Goal: Task Accomplishment & Management: Manage account settings

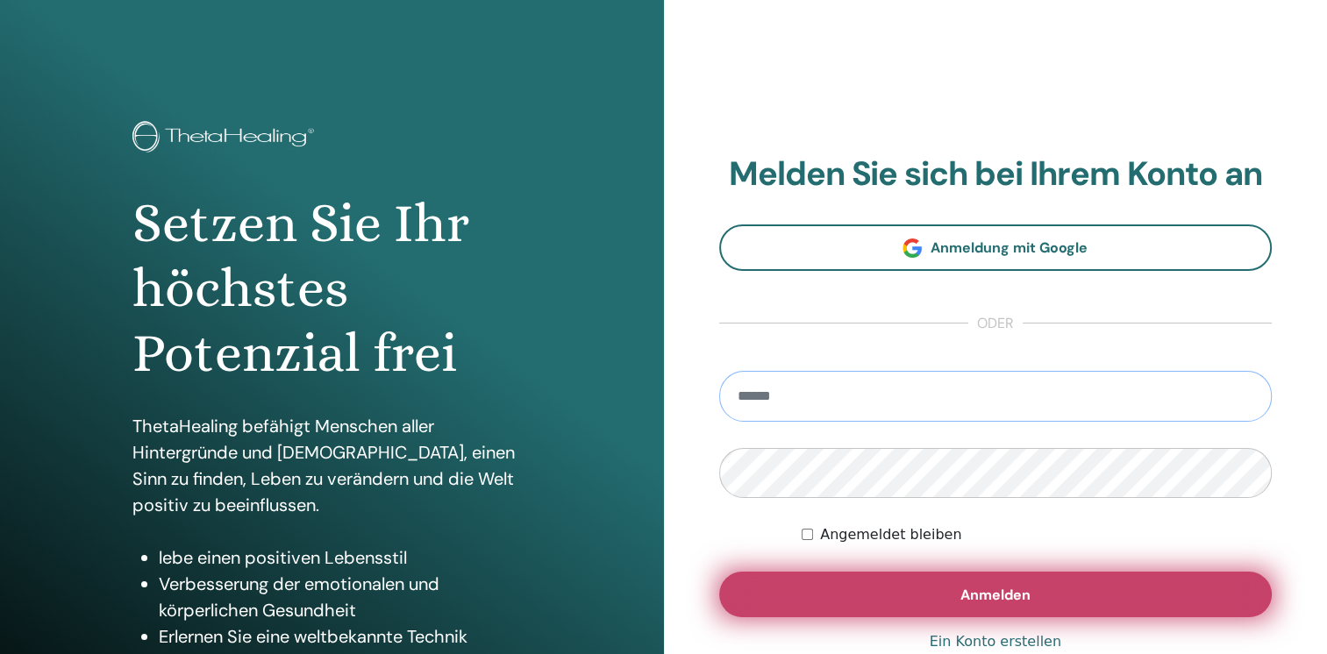
type input "**********"
click at [996, 598] on span "Anmelden" at bounding box center [995, 595] width 70 height 18
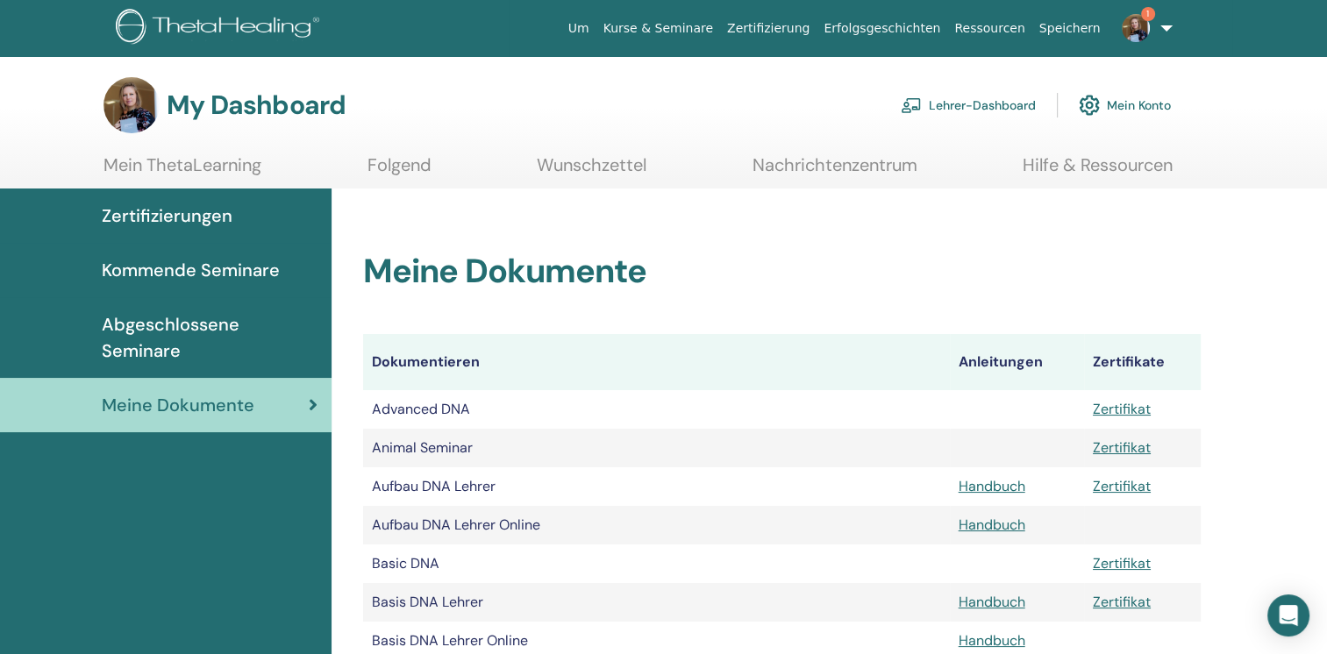
click at [1143, 26] on img at bounding box center [1135, 28] width 28 height 28
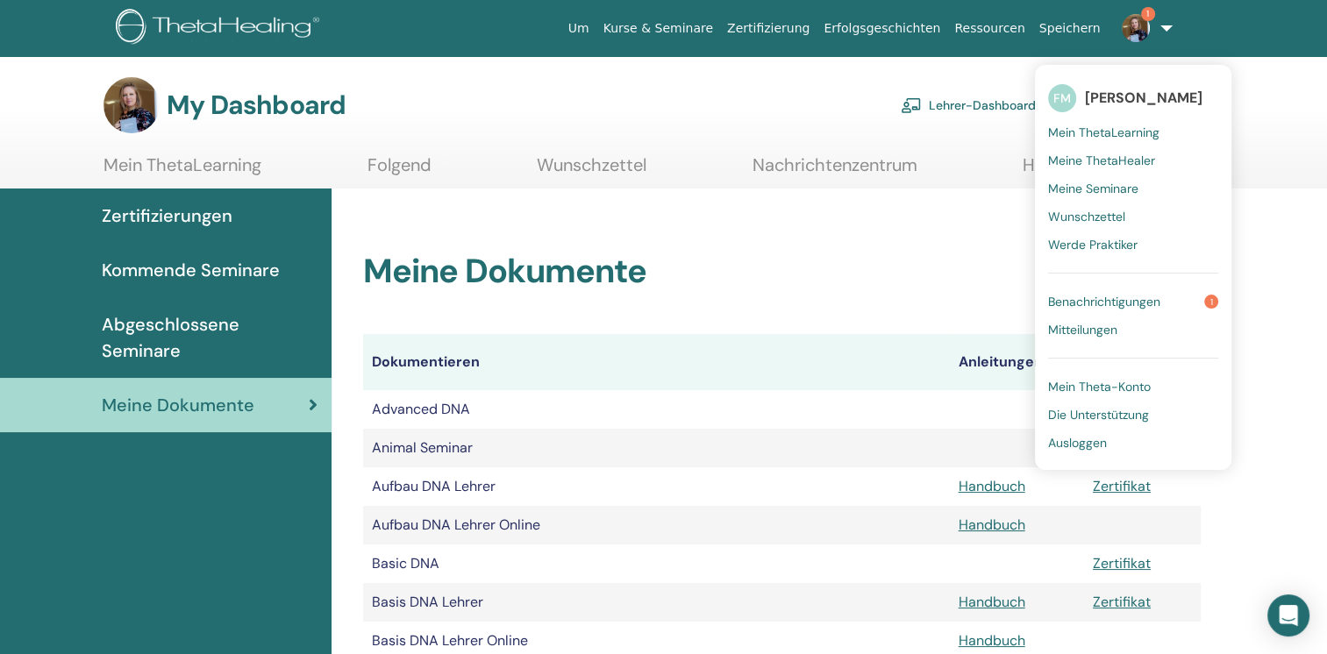
click at [1079, 302] on span "Benachrichtigungen" at bounding box center [1104, 302] width 112 height 16
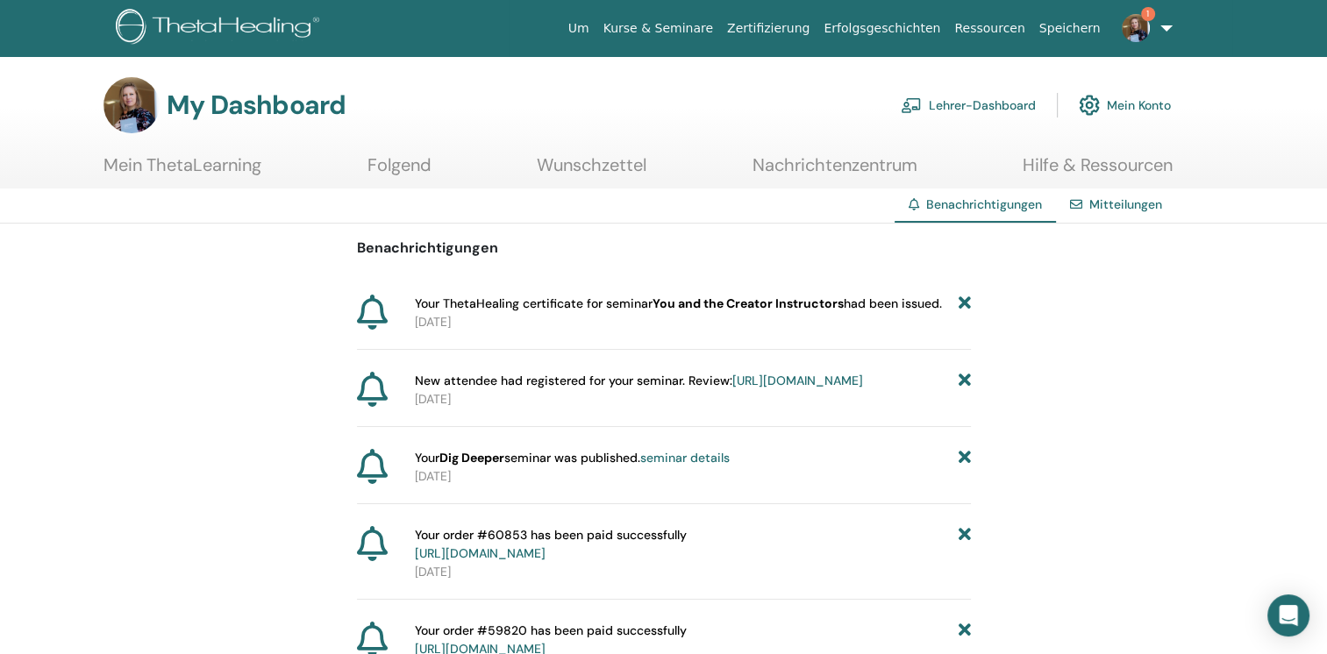
click at [972, 104] on link "Lehrer-Dashboard" at bounding box center [968, 105] width 135 height 39
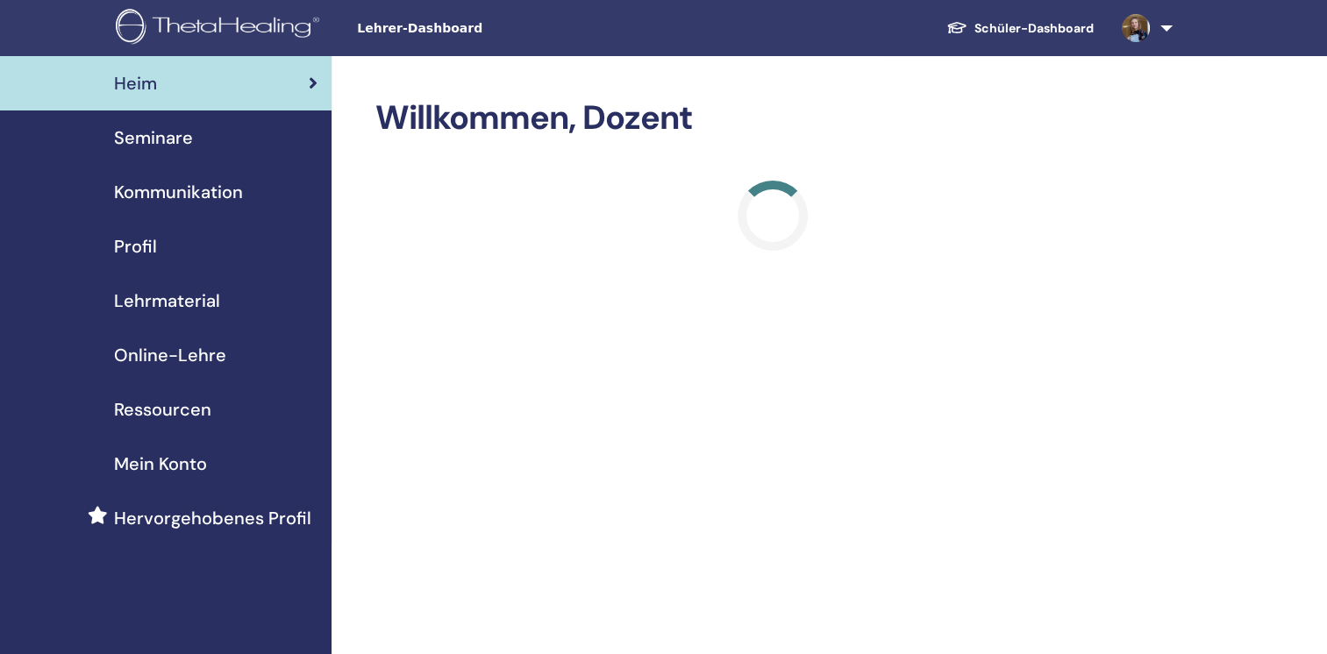
click at [170, 139] on span "Seminare" at bounding box center [153, 138] width 79 height 26
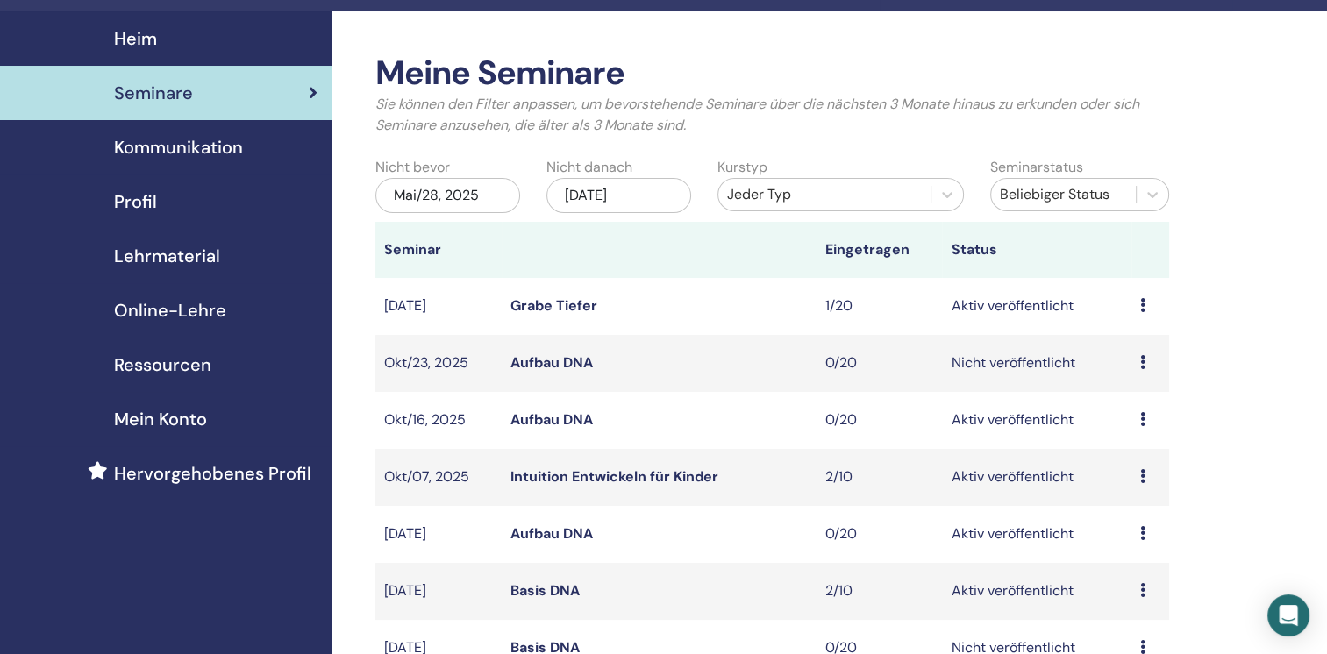
scroll to position [88, 0]
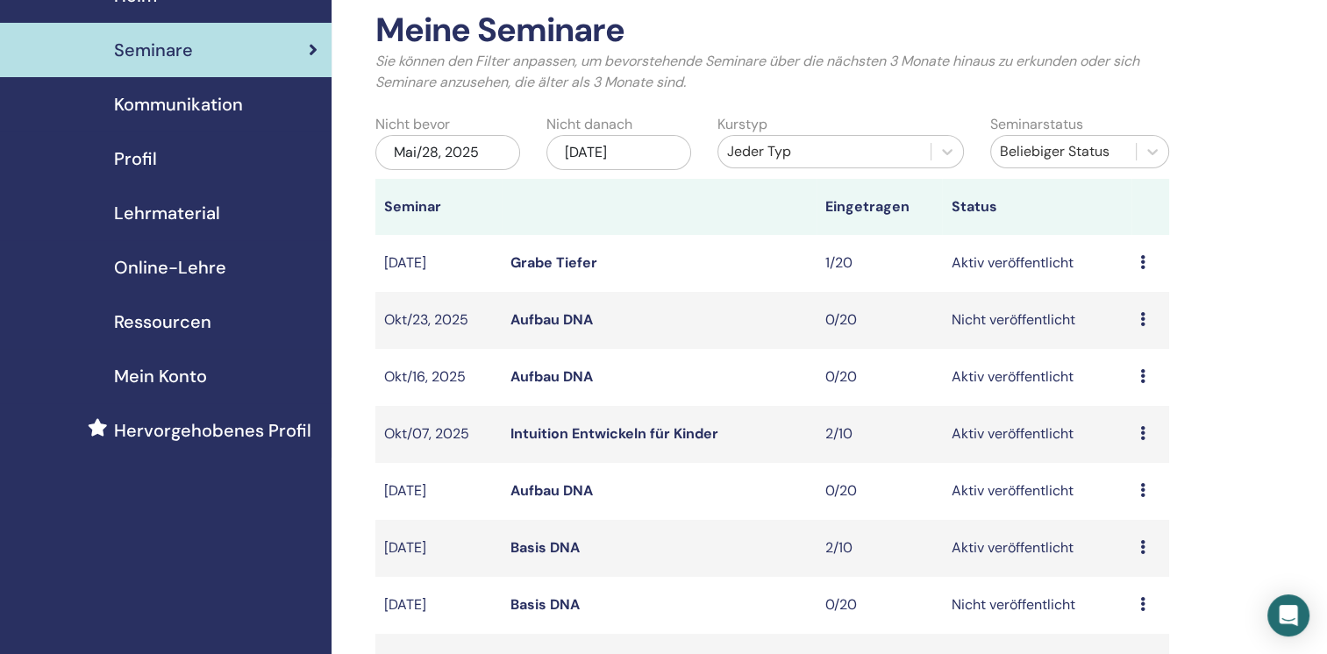
click at [543, 546] on link "Basis DNA" at bounding box center [544, 547] width 69 height 18
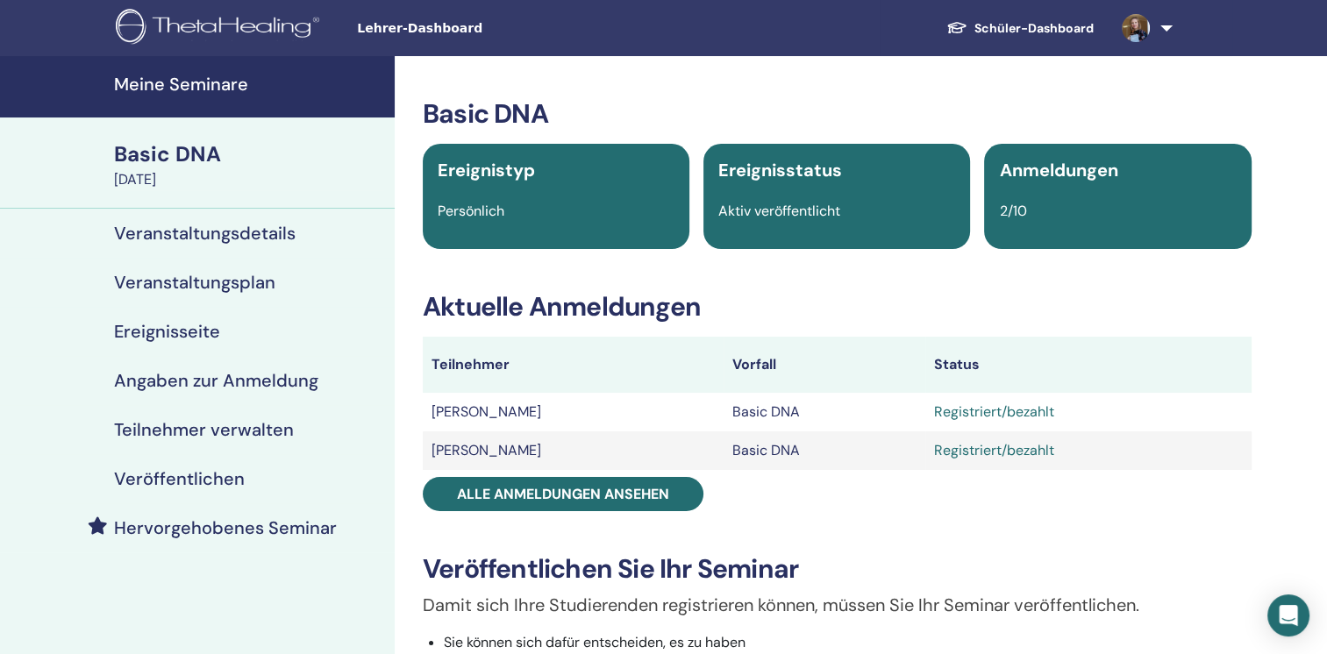
click at [1029, 409] on div "Registriert/bezahlt" at bounding box center [1088, 412] width 309 height 21
click at [946, 415] on div "Registriert/bezahlt" at bounding box center [1088, 412] width 309 height 21
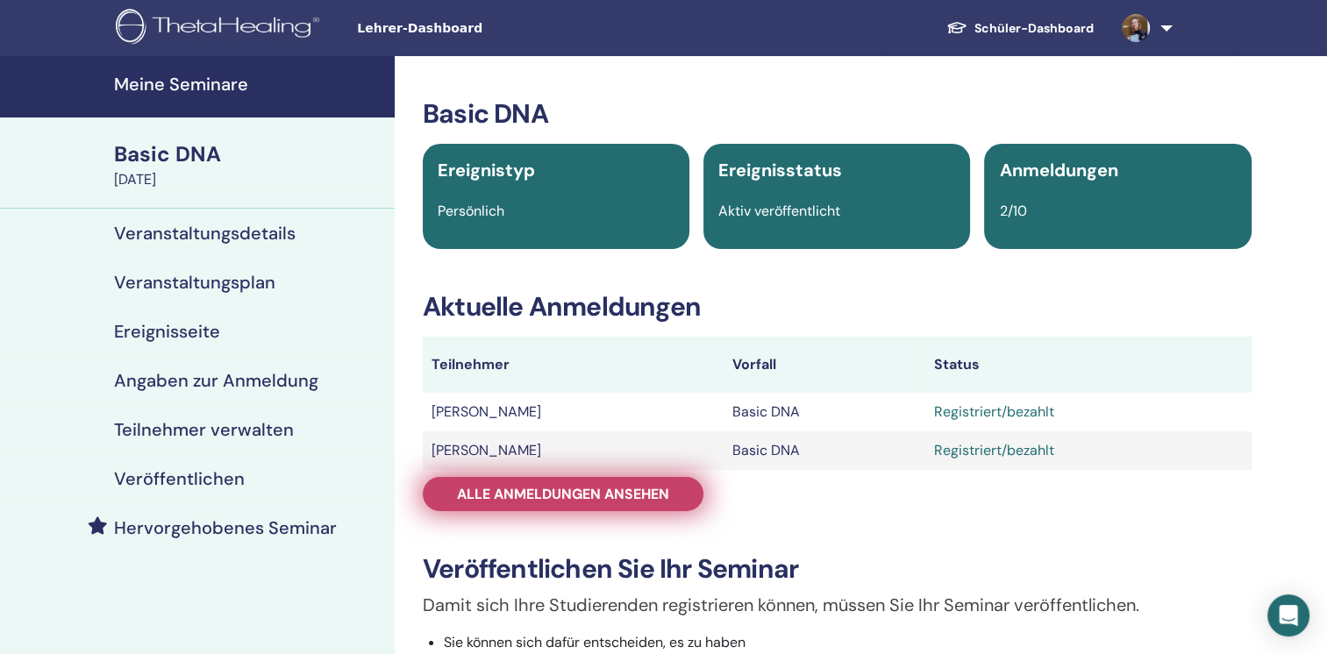
click at [616, 489] on span "Alle Anmeldungen ansehen" at bounding box center [563, 494] width 212 height 18
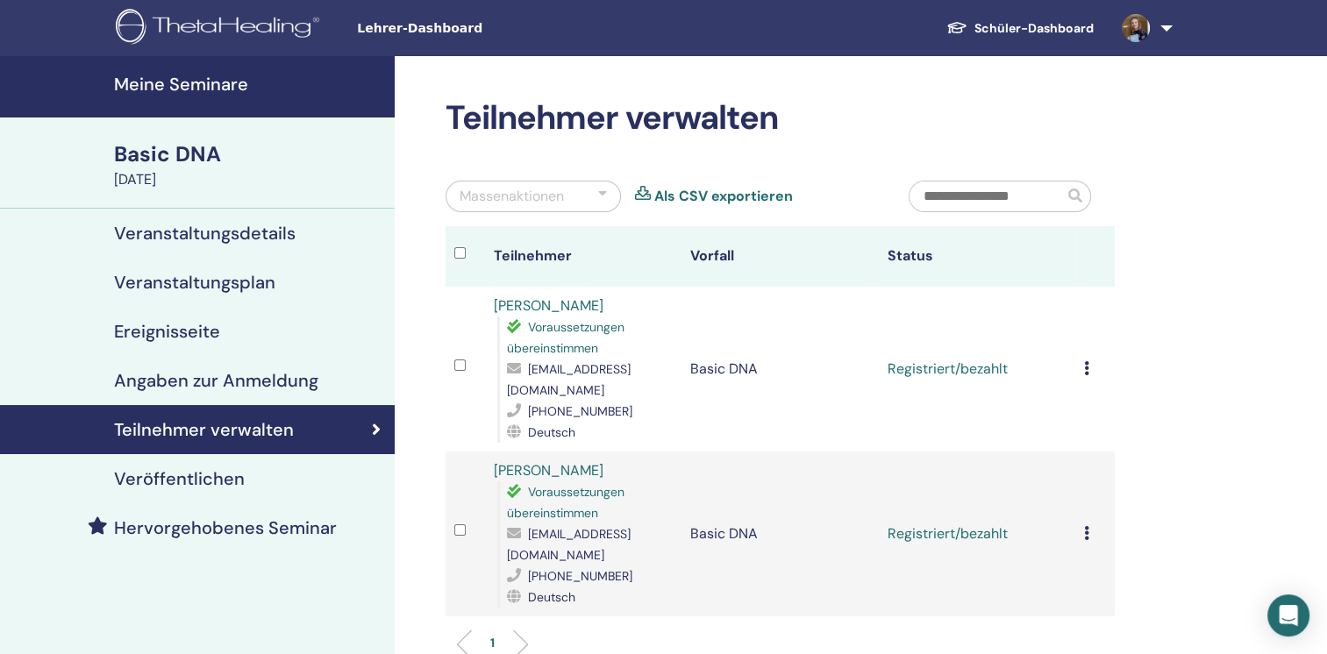
click at [1085, 363] on icon at bounding box center [1086, 368] width 5 height 14
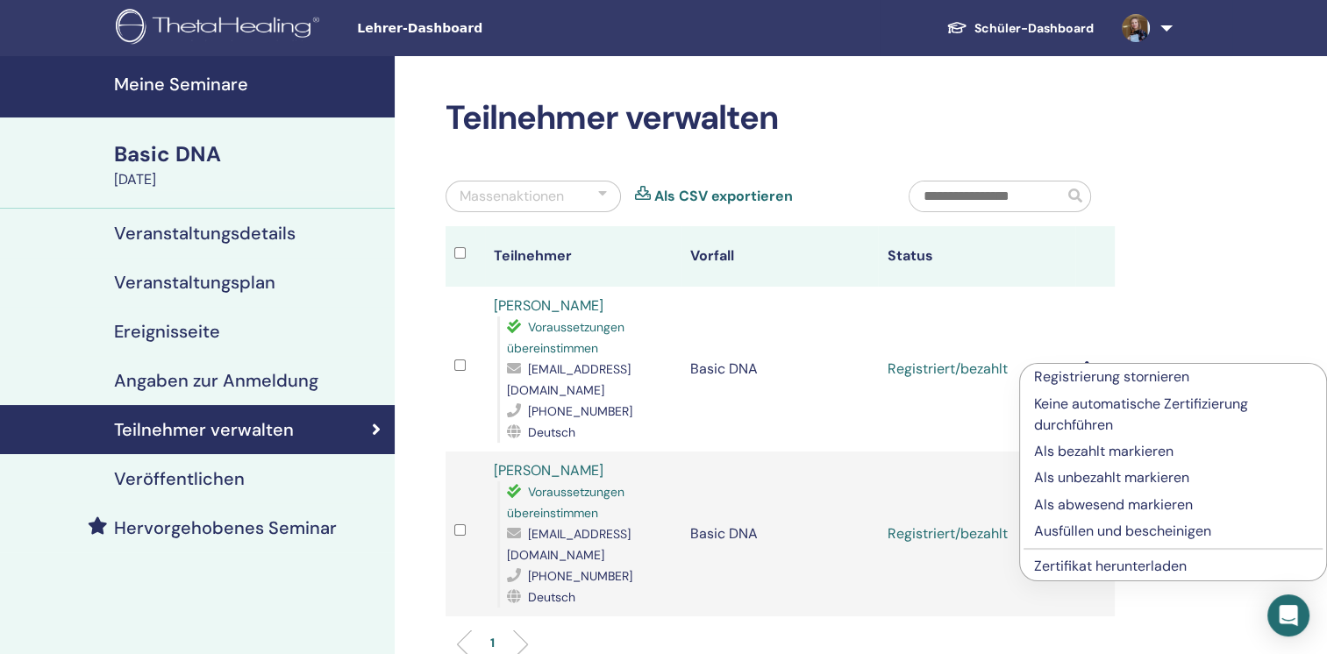
click at [1112, 505] on p "Als abwesend markieren" at bounding box center [1173, 505] width 278 height 21
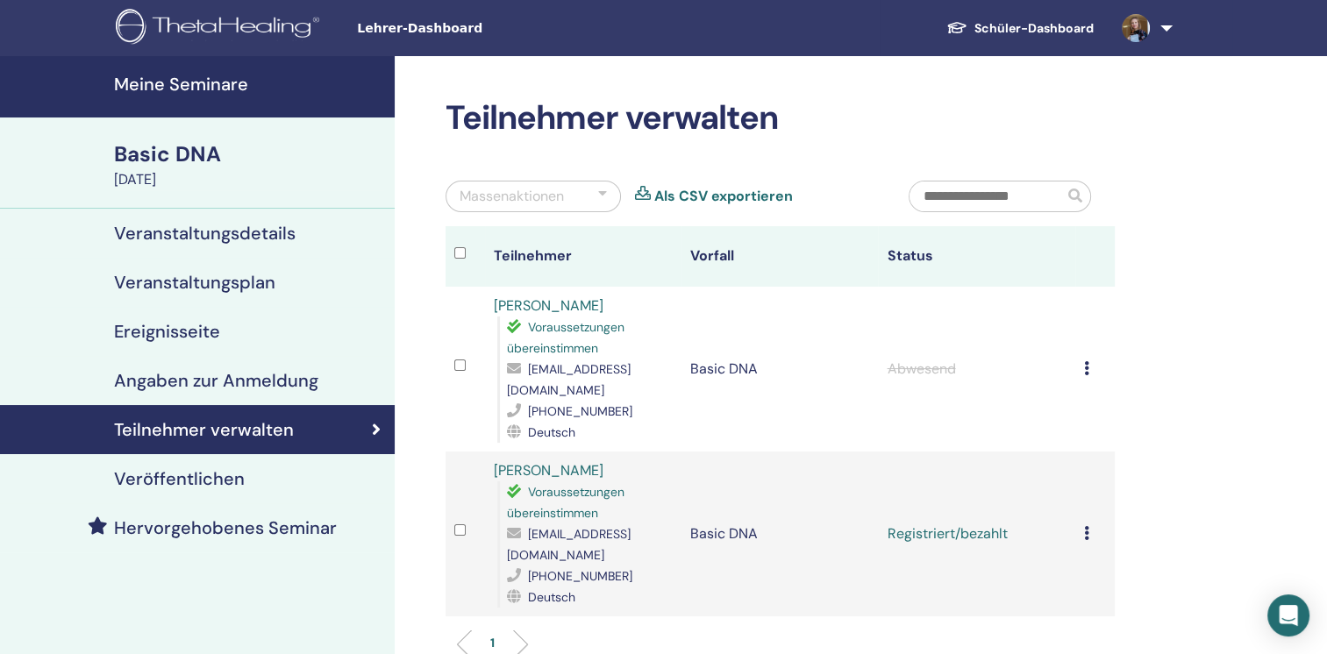
click at [269, 235] on h4 "Veranstaltungsdetails" at bounding box center [205, 233] width 182 height 21
